Goal: Ask a question

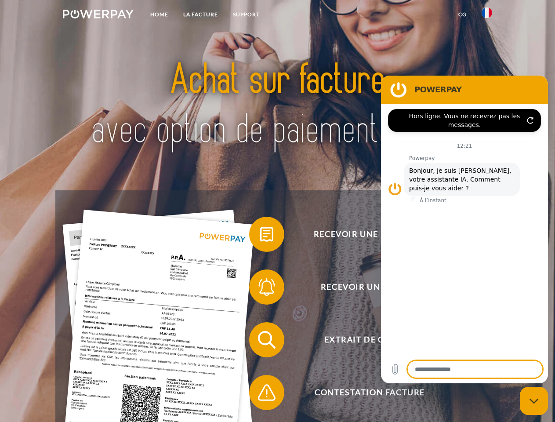
click at [98, 15] on img at bounding box center [98, 14] width 71 height 9
click at [487, 15] on img at bounding box center [486, 12] width 11 height 11
click at [462, 14] on link "CG" at bounding box center [462, 15] width 23 height 16
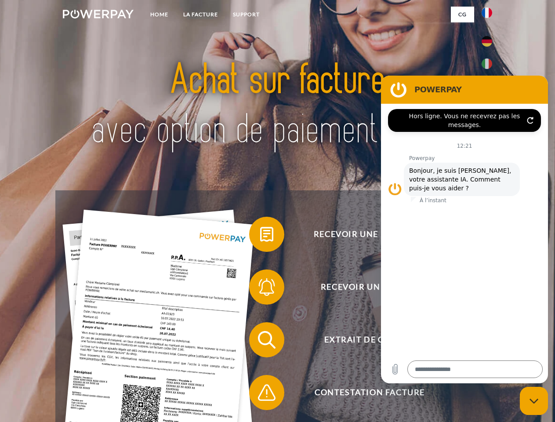
click at [260, 236] on span at bounding box center [253, 234] width 44 height 44
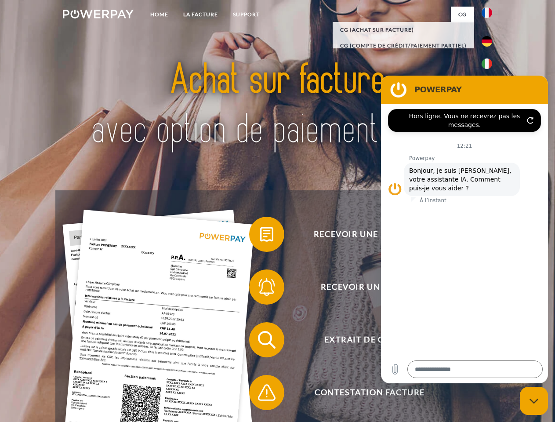
click at [260, 289] on span at bounding box center [253, 287] width 44 height 44
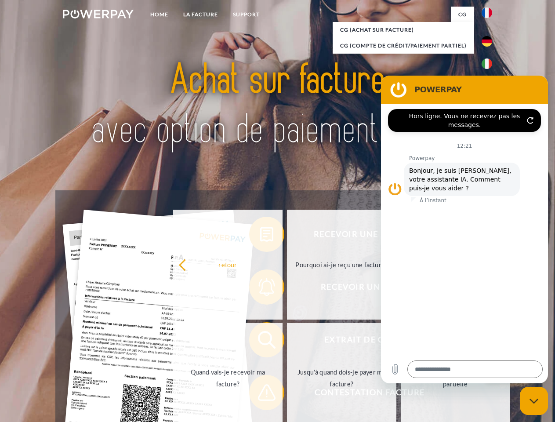
click at [287, 341] on link "Jusqu'à quand dois-je payer ma facture?" at bounding box center [341, 378] width 109 height 110
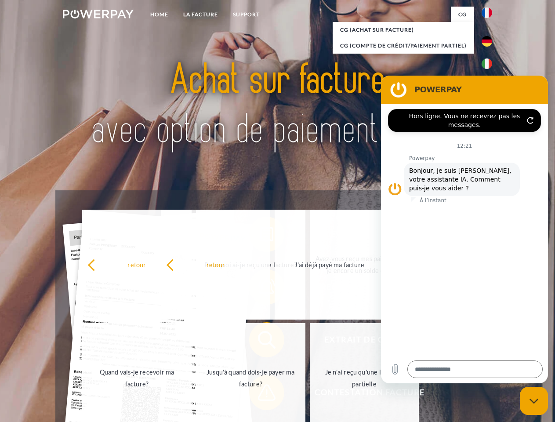
click at [260, 394] on span at bounding box center [253, 392] width 44 height 44
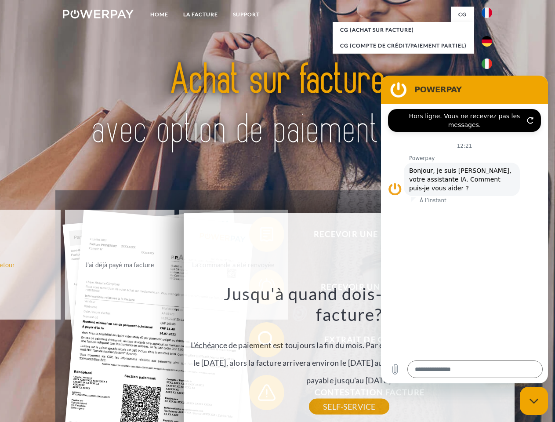
click at [534, 400] on icon "Fermer la fenêtre de messagerie" at bounding box center [533, 401] width 9 height 6
type textarea "*"
